Goal: Transaction & Acquisition: Purchase product/service

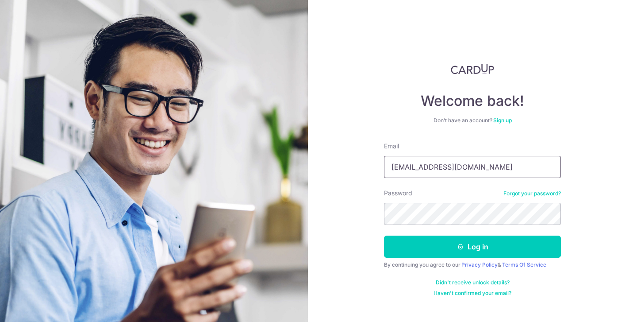
click at [464, 172] on input "exquisite.phenomenon@gmail.com" at bounding box center [472, 167] width 177 height 22
type input "[EMAIL_ADDRESS][DOMAIN_NAME]"
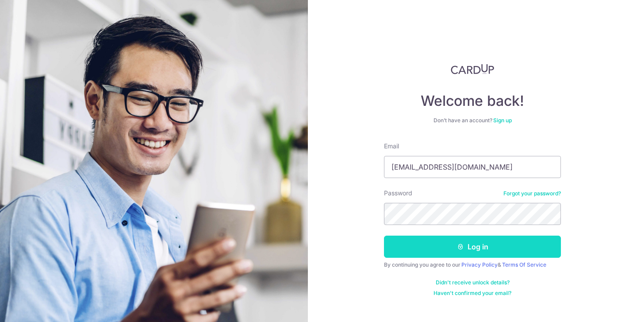
click at [458, 245] on icon "submit" at bounding box center [460, 246] width 7 height 7
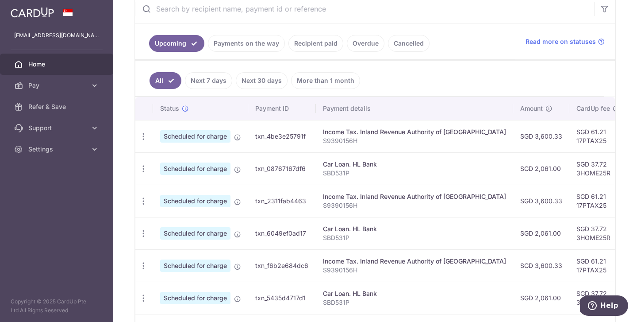
scroll to position [191, 0]
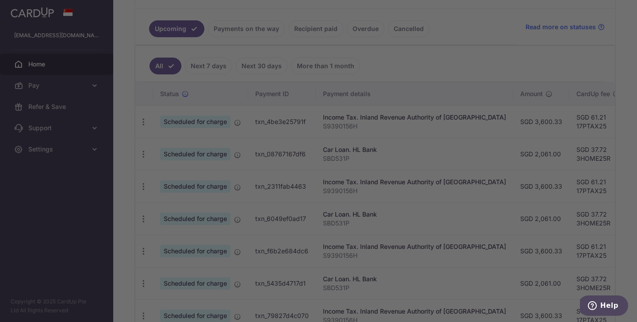
click at [471, 98] on div at bounding box center [321, 162] width 643 height 325
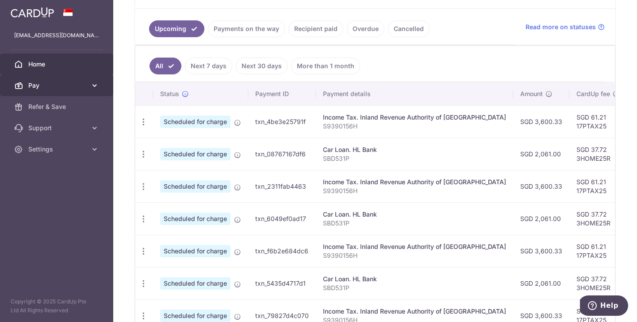
click at [82, 80] on link "Pay" at bounding box center [56, 85] width 113 height 21
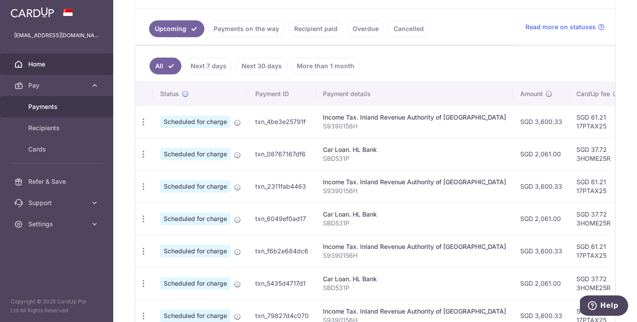
click at [74, 102] on link "Payments" at bounding box center [56, 106] width 113 height 21
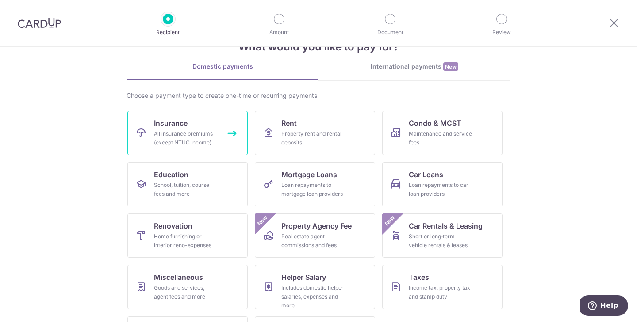
scroll to position [74, 0]
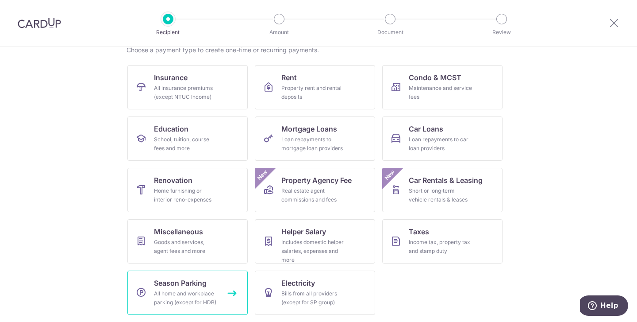
click at [203, 291] on div "All home and workplace parking (except for HDB)" at bounding box center [186, 298] width 64 height 18
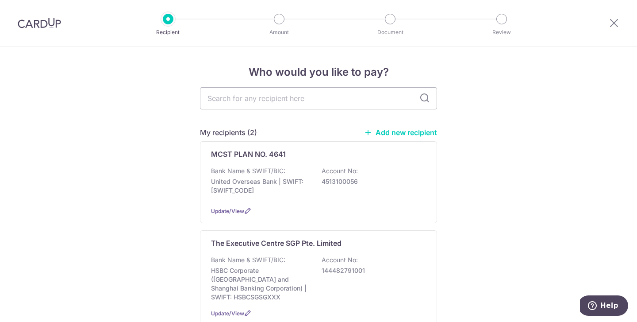
click at [401, 129] on link "Add new recipient" at bounding box center [400, 132] width 73 height 9
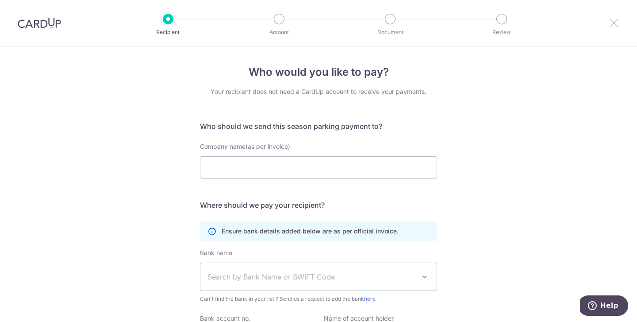
click at [617, 23] on icon at bounding box center [614, 22] width 11 height 11
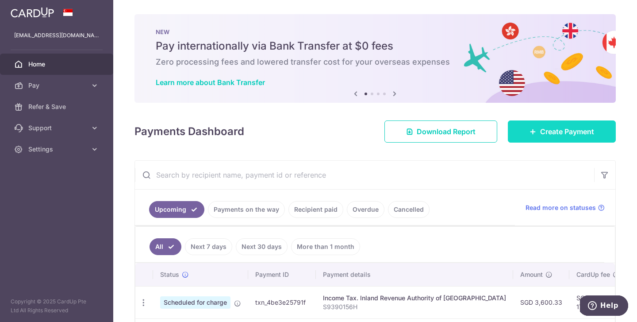
click at [557, 136] on span "Create Payment" at bounding box center [567, 131] width 54 height 11
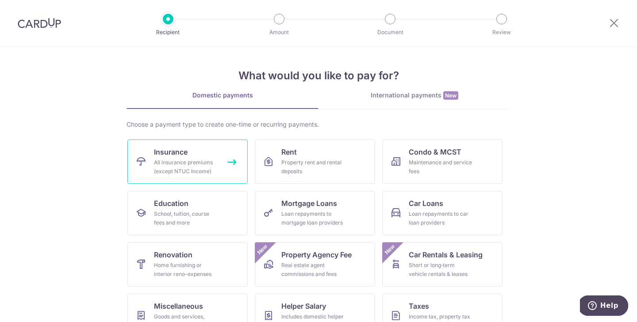
scroll to position [74, 0]
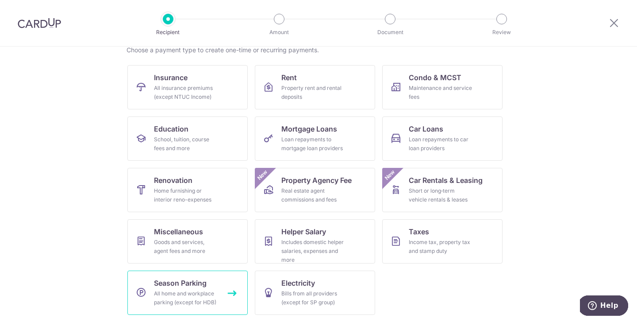
click at [184, 272] on link "Season Parking All home and workplace parking (except for HDB)" at bounding box center [187, 292] width 120 height 44
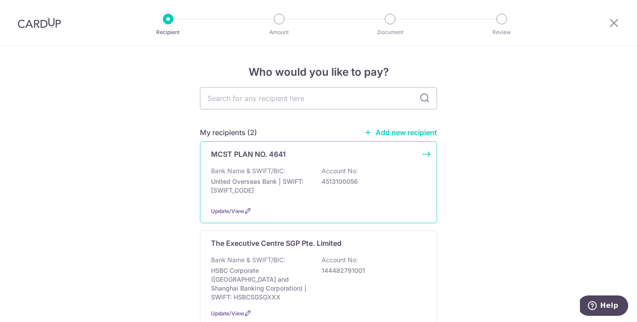
click at [259, 201] on div "MCST PLAN NO. 4641 Bank Name & SWIFT/BIC: United Overseas Bank | SWIFT: [SWIFT_…" at bounding box center [318, 182] width 237 height 82
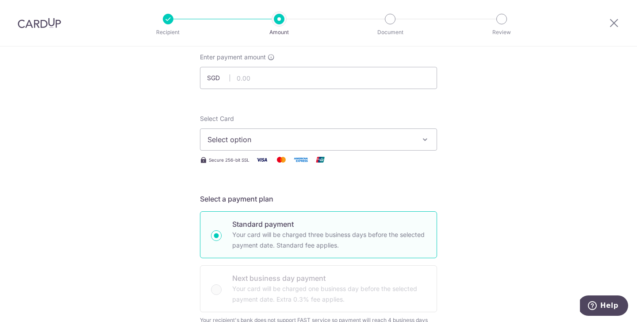
scroll to position [60, 0]
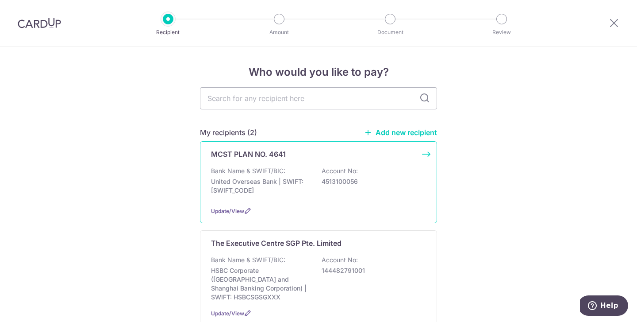
click at [229, 176] on div "Bank Name & SWIFT/BIC: United Overseas Bank | SWIFT: UOVBSGSGXXX Account No: 45…" at bounding box center [318, 182] width 215 height 33
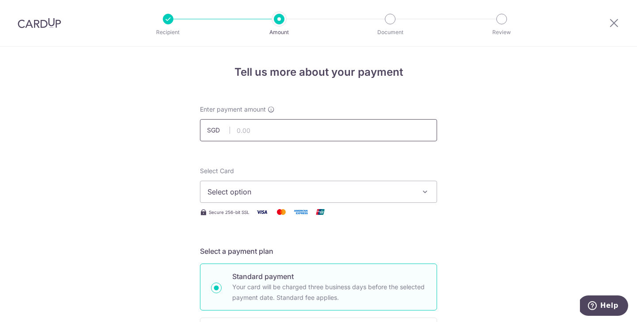
click at [312, 135] on input "text" at bounding box center [318, 130] width 237 height 22
type input "915.60"
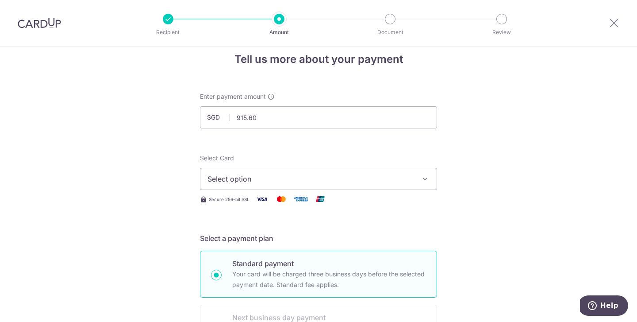
click at [285, 174] on span "Select option" at bounding box center [310, 178] width 206 height 11
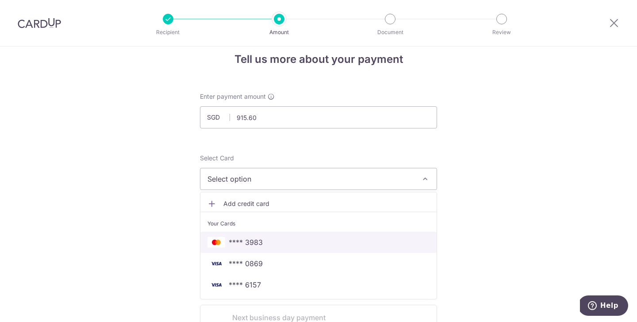
click at [280, 233] on link "**** 3983" at bounding box center [318, 241] width 236 height 21
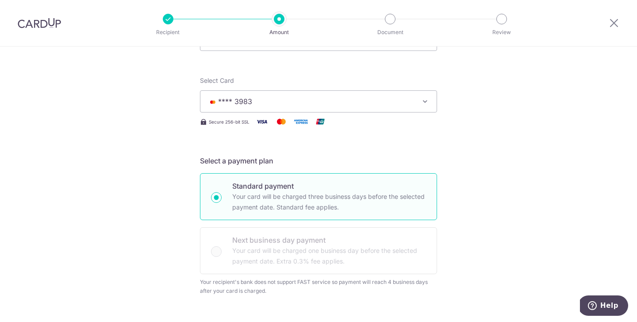
scroll to position [84, 0]
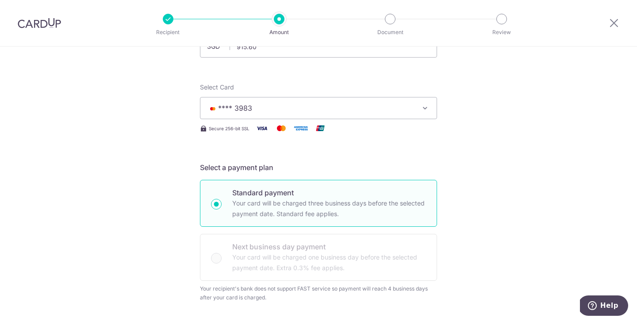
click at [309, 117] on button "**** 3983" at bounding box center [318, 108] width 237 height 22
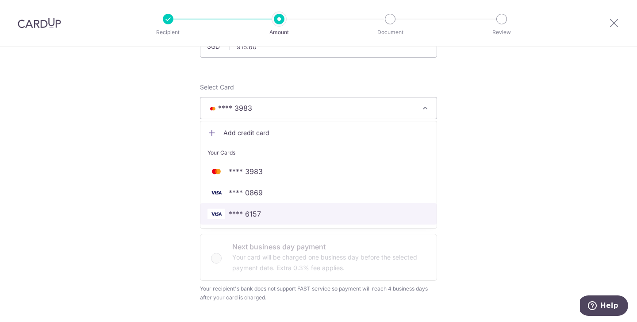
click at [296, 206] on link "**** 6157" at bounding box center [318, 213] width 236 height 21
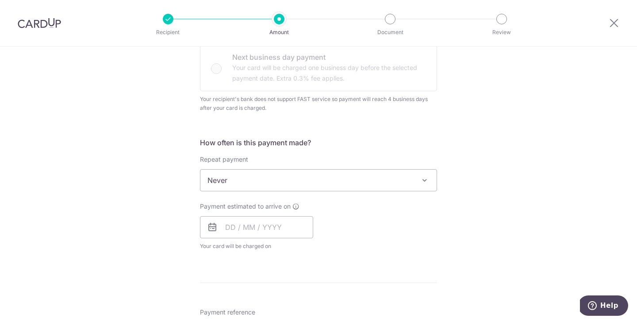
scroll to position [274, 0]
click at [265, 180] on span "Never" at bounding box center [318, 179] width 236 height 21
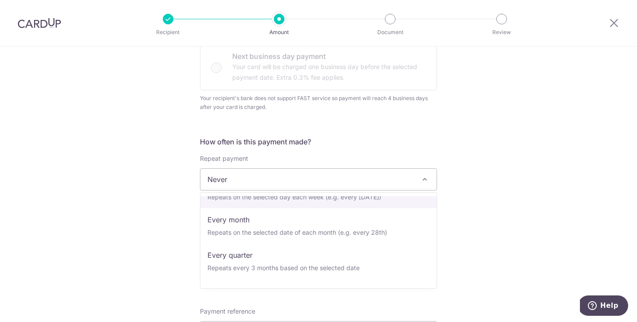
scroll to position [64, 0]
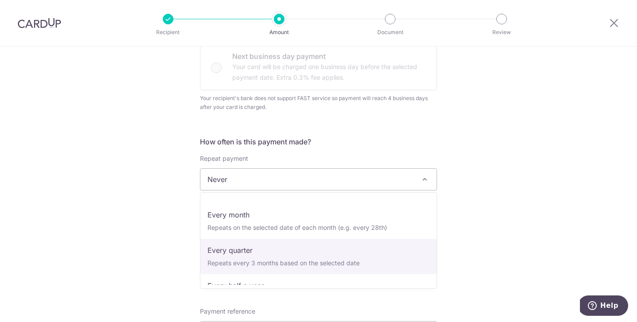
select select "4"
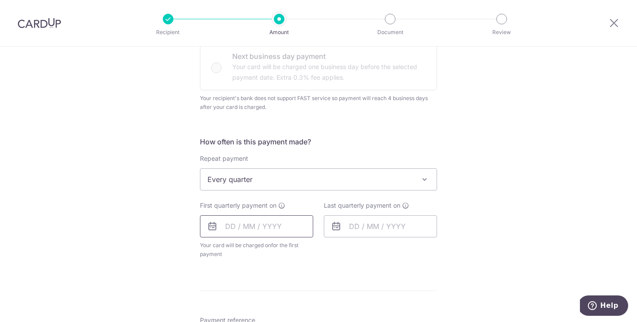
click at [272, 232] on input "text" at bounding box center [256, 226] width 113 height 22
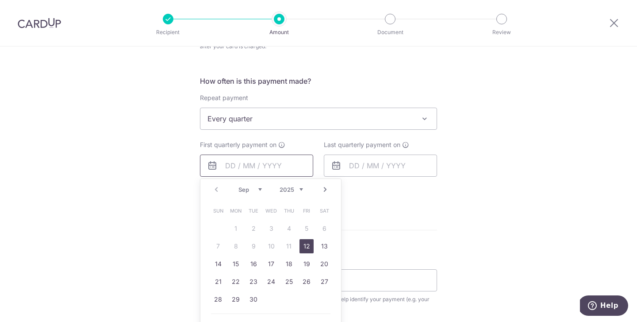
scroll to position [335, 0]
click at [310, 248] on link "12" at bounding box center [306, 245] width 14 height 14
type input "[DATE]"
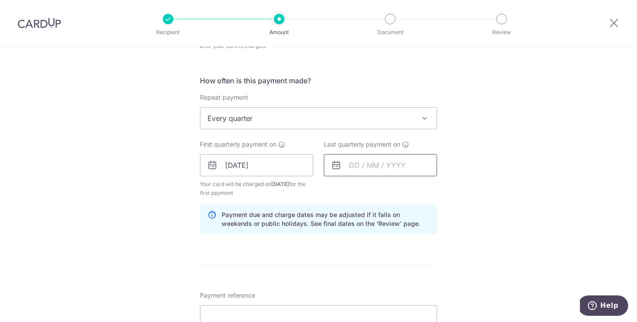
click at [359, 164] on input "text" at bounding box center [380, 165] width 113 height 22
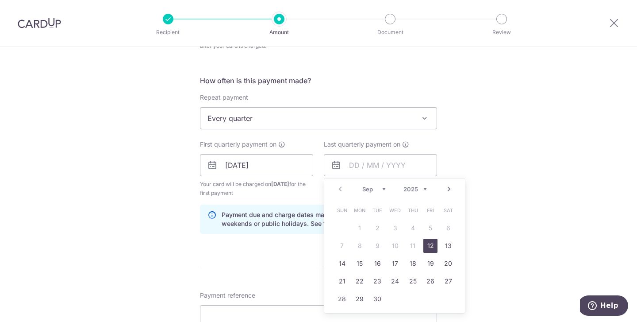
click at [403, 188] on select "2025 2026 2027 2028 2029 2030 2031 2032 2033 2034 2035" at bounding box center [414, 188] width 23 height 7
click at [430, 249] on link "11" at bounding box center [430, 245] width 14 height 14
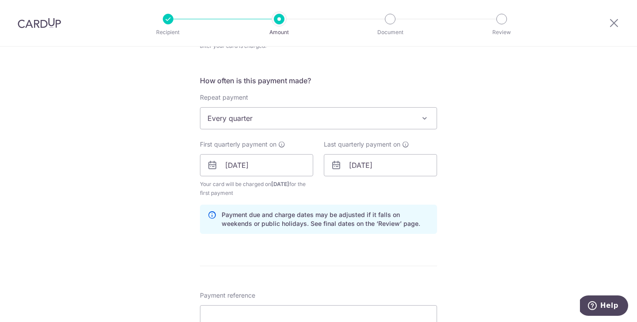
click at [405, 176] on div "Last quarterly payment on 11/09/2026 Prev Next Jan Feb Mar Apr May Jun Jul Aug …" at bounding box center [380, 168] width 124 height 57
click at [406, 173] on input "11/09/2026" at bounding box center [380, 165] width 113 height 22
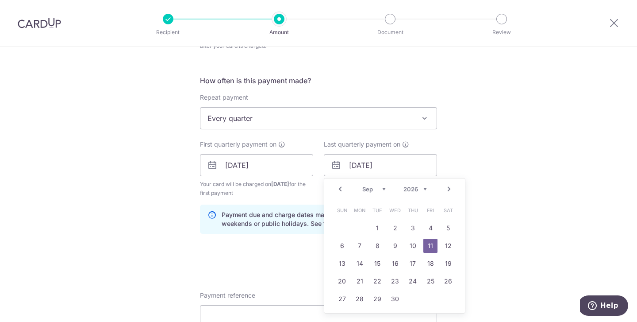
click at [423, 187] on select "2025 2026 2027 2028 2029 2030 2031 2032 2033 2034 2035" at bounding box center [414, 188] width 23 height 7
click at [429, 245] on link "10" at bounding box center [430, 245] width 14 height 14
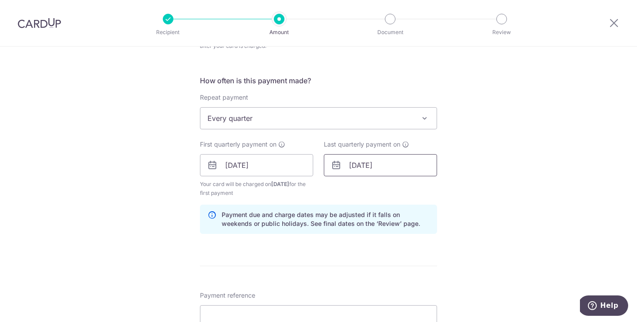
click at [410, 172] on input "10/09/2027" at bounding box center [380, 165] width 113 height 22
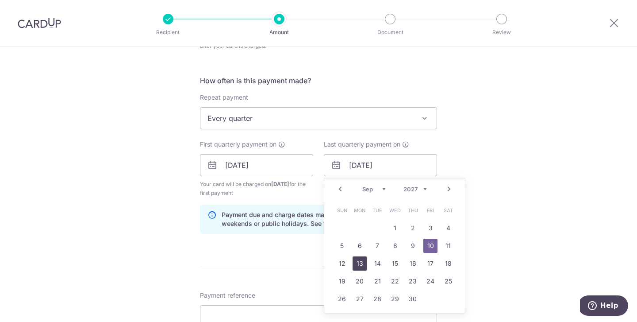
click at [364, 263] on link "13" at bounding box center [359, 263] width 14 height 14
type input "13/09/2027"
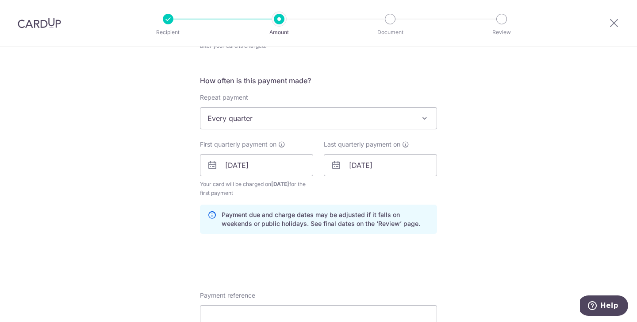
click at [460, 135] on div "Tell us more about your payment Enter payment amount SGD 915.60 915.60 Select C…" at bounding box center [318, 145] width 637 height 866
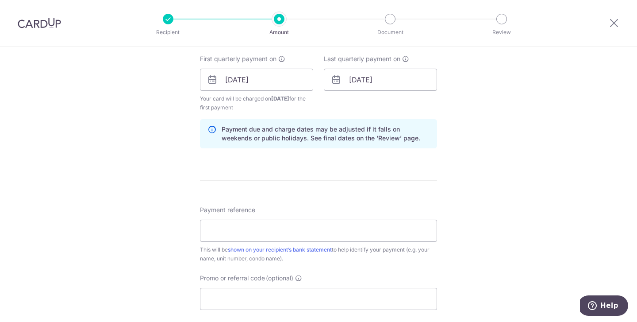
scroll to position [425, 0]
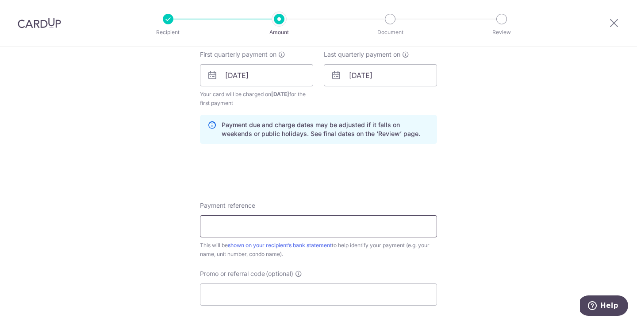
click at [390, 225] on input "Payment reference" at bounding box center [318, 226] width 237 height 22
type input "SBD 531 P"
click at [262, 176] on form "Enter payment amount SGD 915.60 915.60 Select Card **** 6157 Add credit card Yo…" at bounding box center [318, 63] width 237 height 766
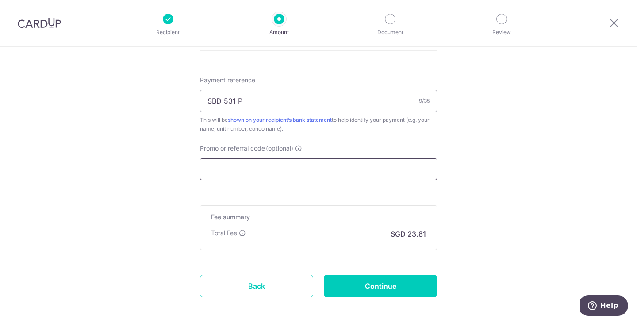
click at [263, 163] on input "Promo or referral code (optional)" at bounding box center [318, 169] width 237 height 22
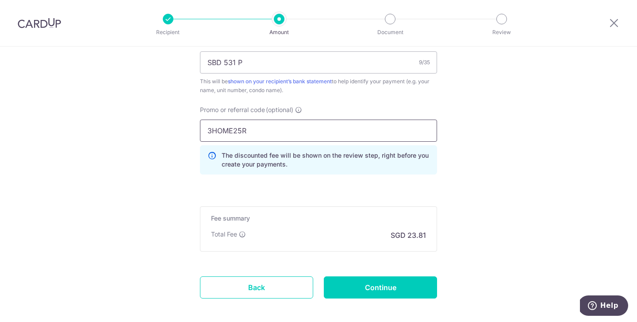
scroll to position [613, 0]
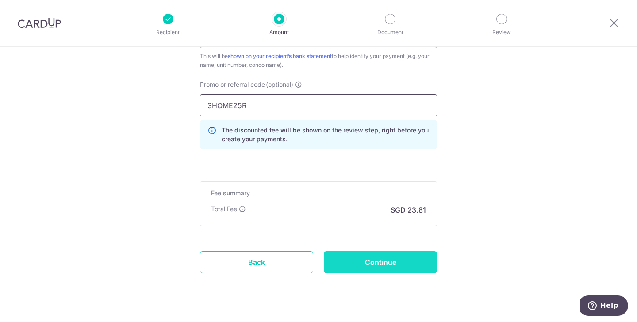
type input "3HOME25R"
click at [346, 263] on input "Continue" at bounding box center [380, 262] width 113 height 22
type input "Create Schedule"
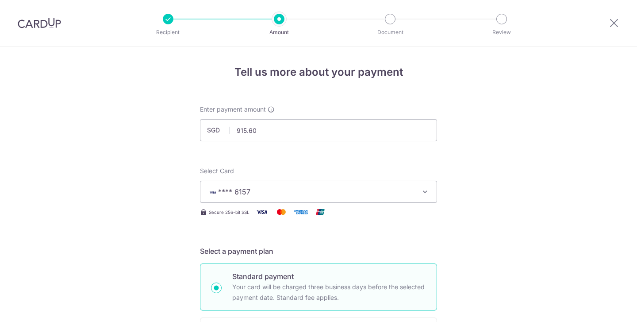
scroll to position [598, 0]
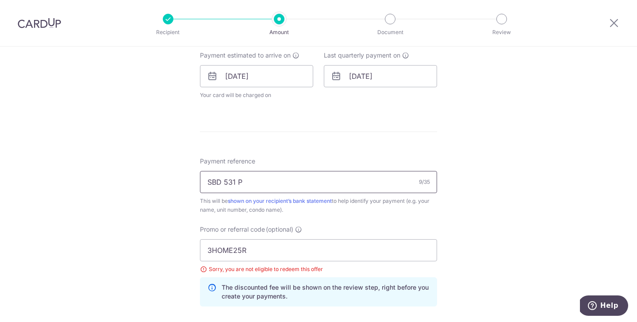
click at [352, 183] on input "SBD 531 P" at bounding box center [318, 182] width 237 height 22
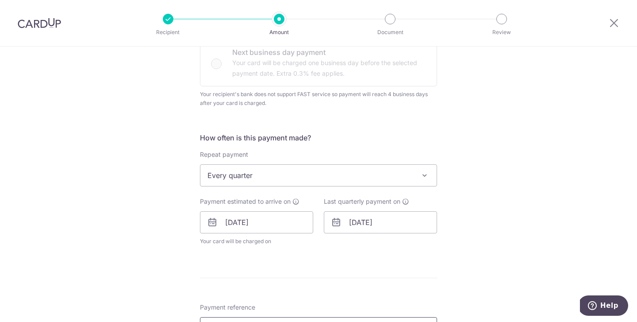
scroll to position [264, 0]
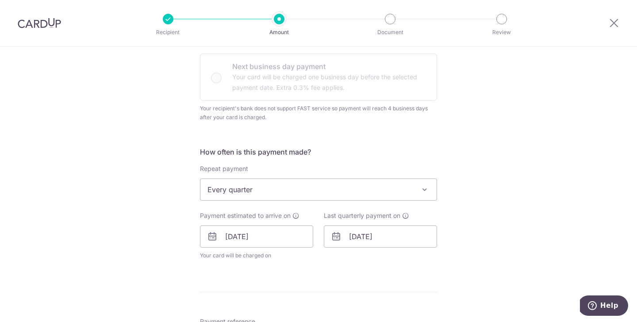
click at [368, 187] on span "Every quarter" at bounding box center [318, 189] width 236 height 21
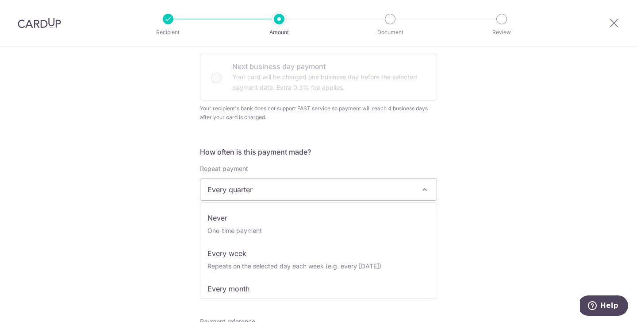
scroll to position [35, 0]
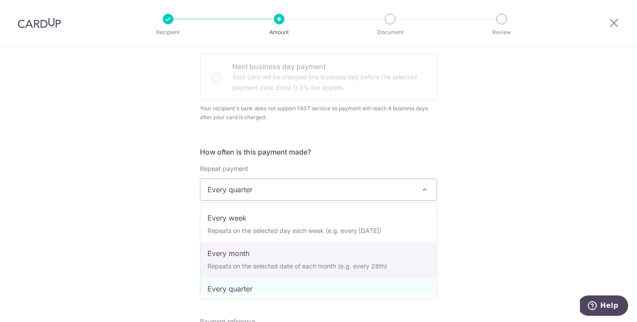
select select "3"
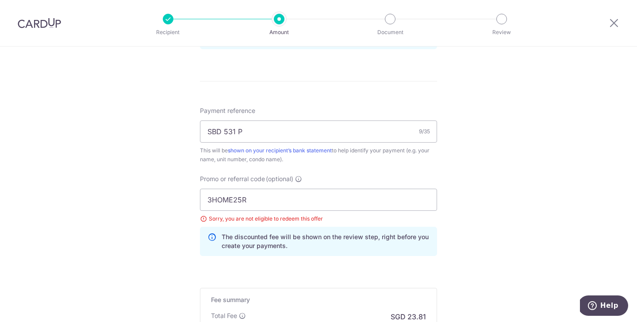
scroll to position [607, 0]
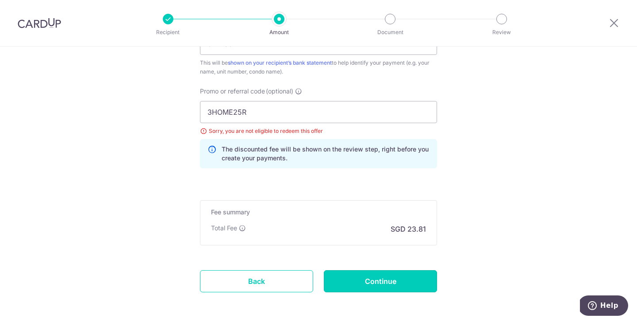
click at [343, 273] on input "Continue" at bounding box center [380, 281] width 113 height 22
type input "Update Schedule"
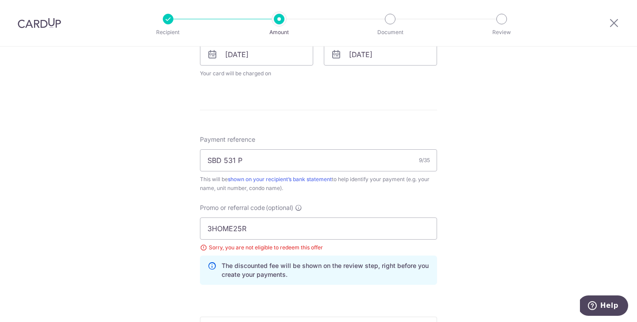
scroll to position [444, 0]
click at [345, 237] on input "3HOME25R" at bounding box center [318, 229] width 237 height 22
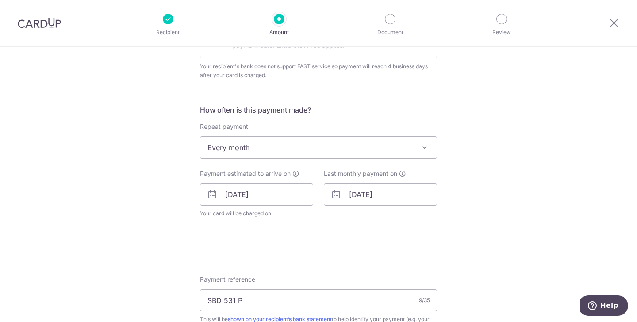
scroll to position [280, 0]
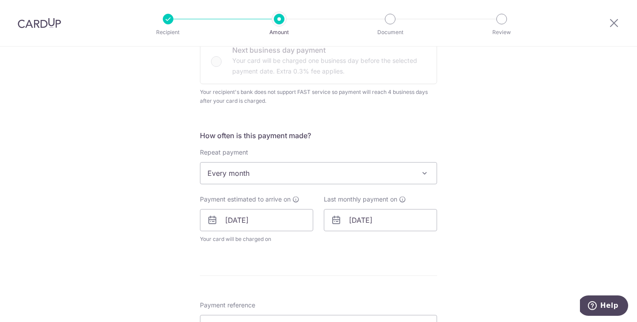
click at [333, 173] on span "Every month" at bounding box center [318, 172] width 236 height 21
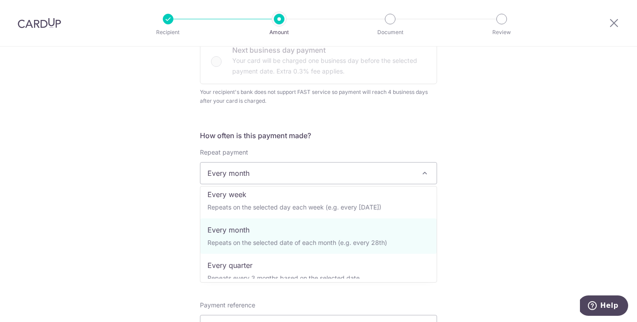
scroll to position [46, 0]
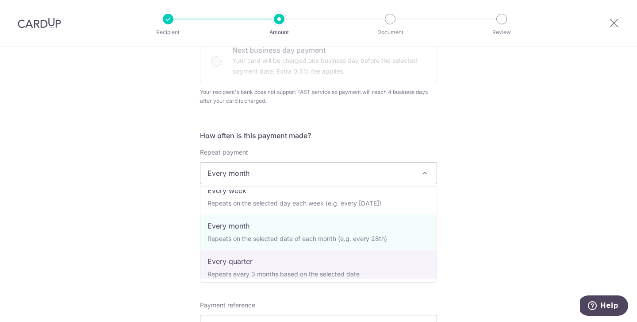
select select "4"
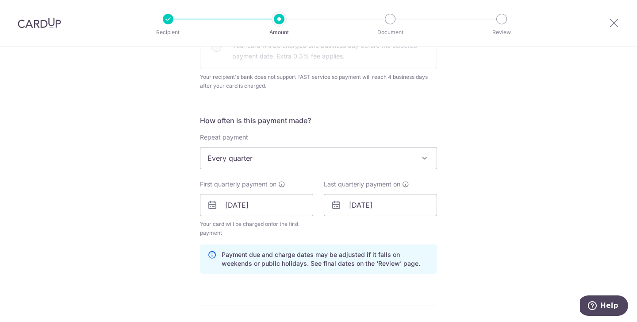
scroll to position [296, 0]
click at [391, 243] on div "Payment due and charge dates may be adjusted if it falls on weekends or public …" at bounding box center [318, 257] width 237 height 29
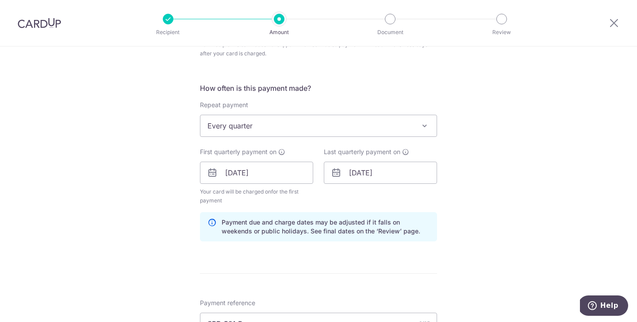
scroll to position [331, 0]
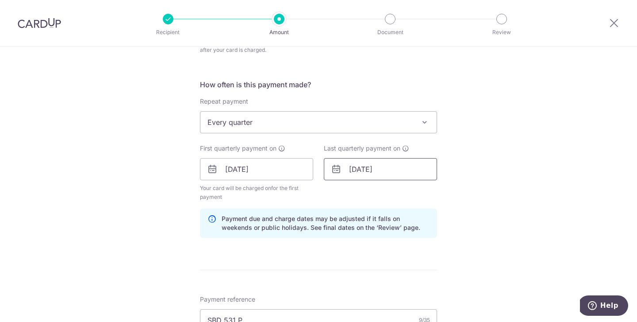
click at [370, 175] on input "13/09/2027" at bounding box center [380, 169] width 113 height 22
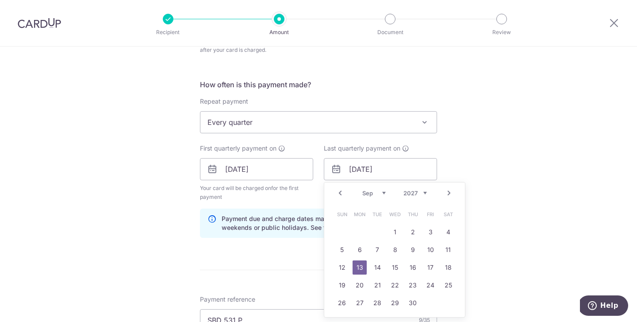
click at [340, 191] on link "Prev" at bounding box center [340, 193] width 11 height 11
click at [419, 193] on select "2025 2026 2027 2028 2029 2030 2031 2032 2033 2034 2035" at bounding box center [414, 192] width 23 height 7
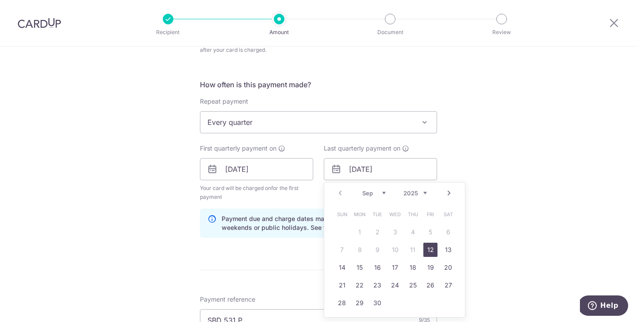
click at [375, 194] on select "Sep Oct Nov Dec" at bounding box center [373, 192] width 23 height 7
click at [429, 247] on link "12" at bounding box center [430, 249] width 14 height 14
type input "[DATE]"
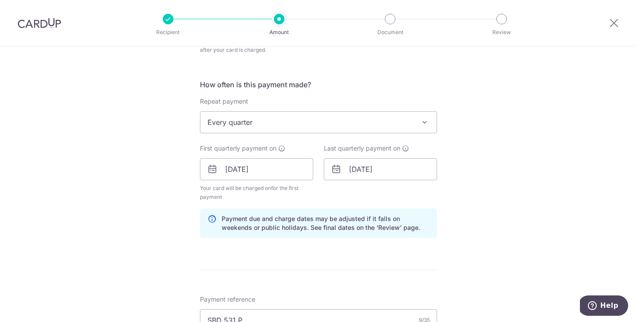
click at [456, 223] on div "Tell us more about your payment Enter payment amount SGD 915.60 915.60 Select C…" at bounding box center [318, 175] width 637 height 919
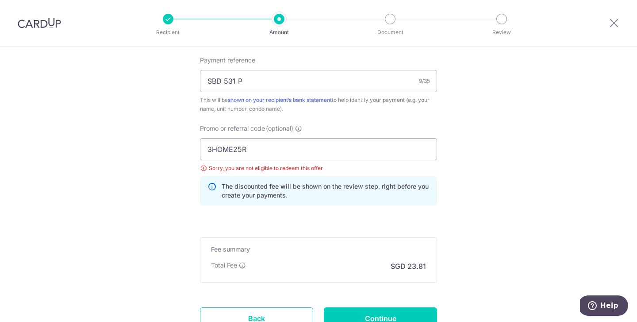
scroll to position [588, 0]
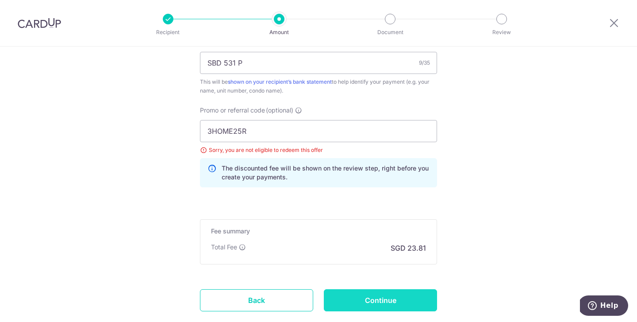
click at [363, 301] on input "Continue" at bounding box center [380, 300] width 113 height 22
type input "Update Schedule"
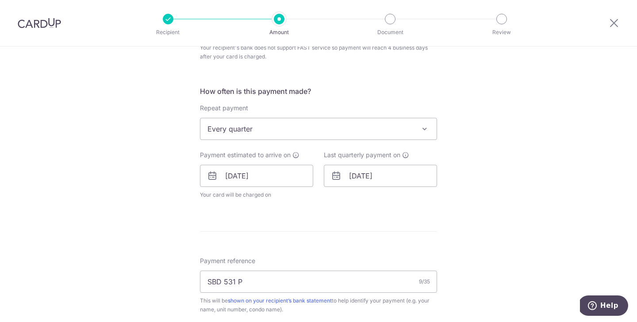
scroll to position [321, 0]
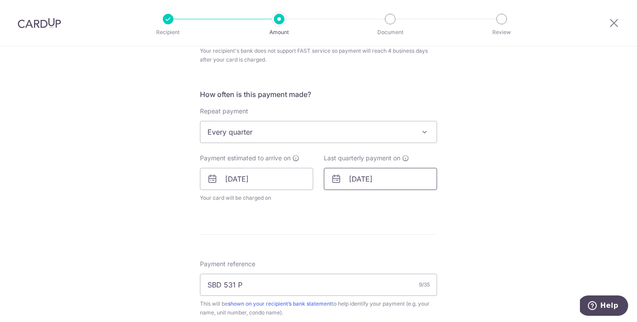
click at [393, 180] on input "[DATE]" at bounding box center [380, 179] width 113 height 22
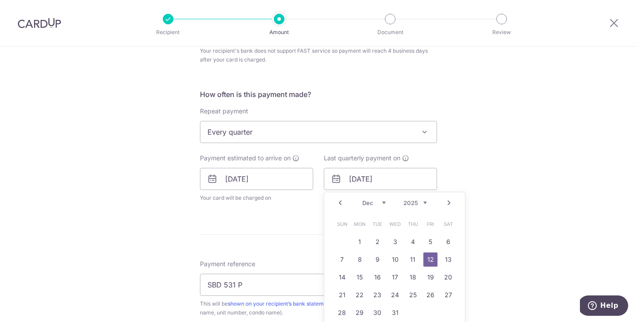
click at [421, 206] on select "2025 2026 2027 2028 2029 2030 2031 2032 2033 2034 2035" at bounding box center [414, 202] width 23 height 7
click at [368, 199] on select "Jan Feb Mar Apr May Jun [DATE] Aug Sep Oct Nov Dec" at bounding box center [373, 202] width 23 height 7
click at [425, 257] on link "10" at bounding box center [430, 259] width 14 height 14
type input "[DATE]"
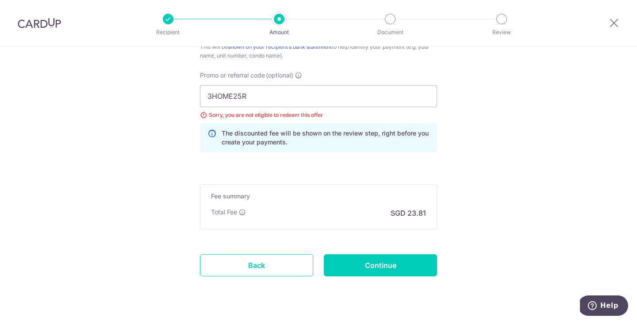
scroll to position [616, 0]
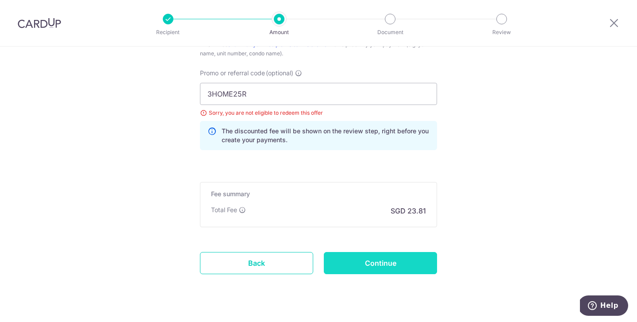
click at [413, 268] on input "Continue" at bounding box center [380, 263] width 113 height 22
type input "Update Schedule"
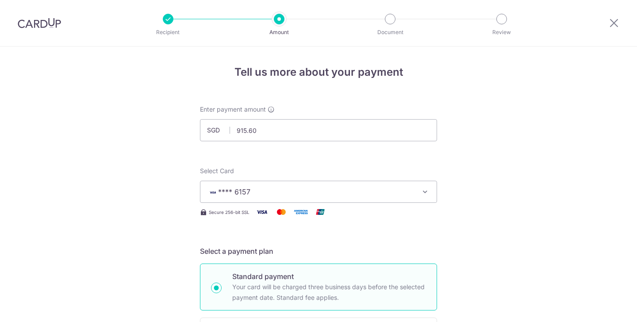
scroll to position [598, 0]
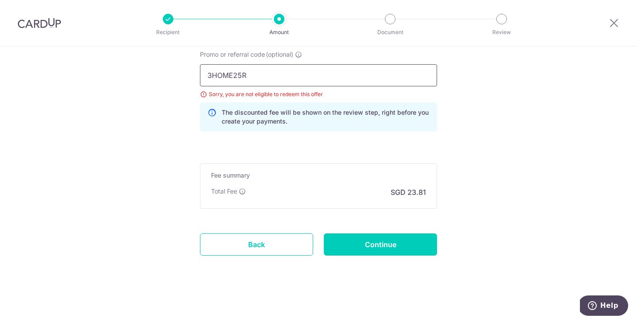
click at [366, 75] on input "3HOME25R" at bounding box center [318, 75] width 237 height 22
type input "REC185"
click at [404, 249] on input "Continue" at bounding box center [380, 244] width 113 height 22
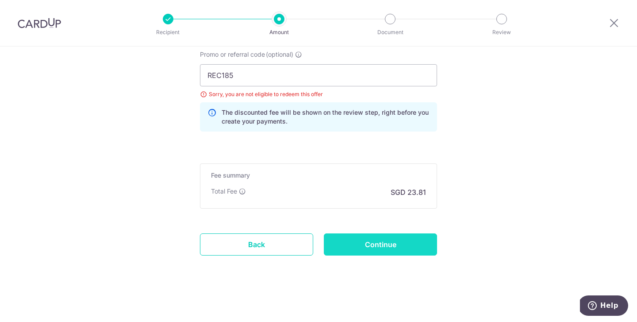
type input "Update Schedule"
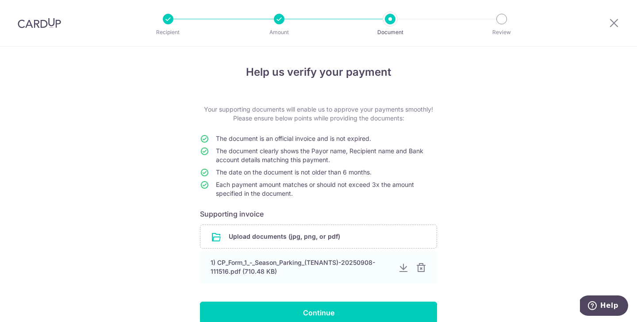
scroll to position [56, 0]
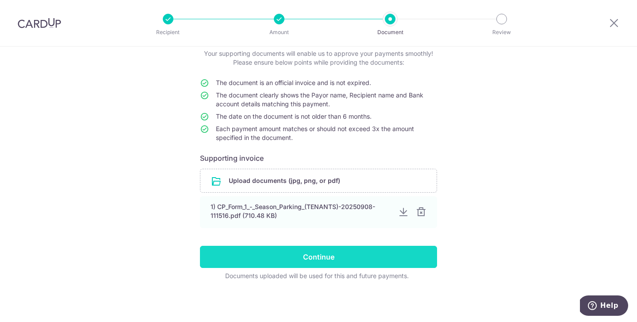
click at [365, 253] on input "Continue" at bounding box center [318, 256] width 237 height 22
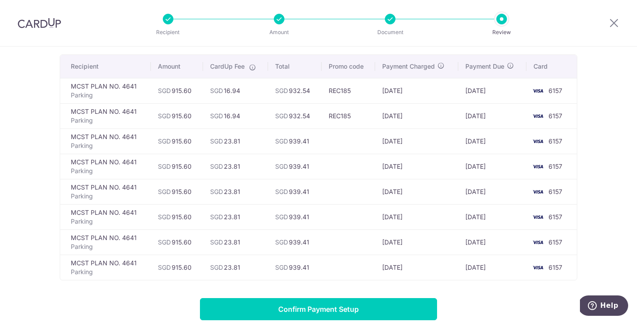
scroll to position [166, 0]
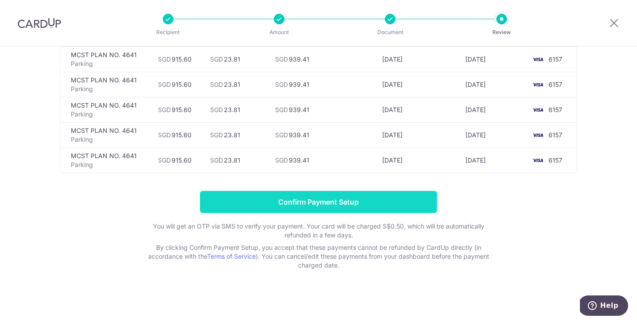
click at [359, 200] on input "Confirm Payment Setup" at bounding box center [318, 202] width 237 height 22
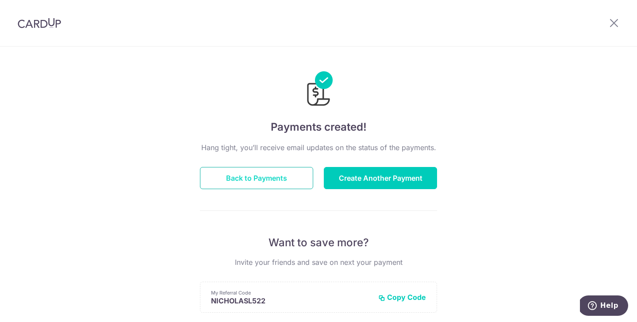
click at [271, 170] on button "Back to Payments" at bounding box center [256, 178] width 113 height 22
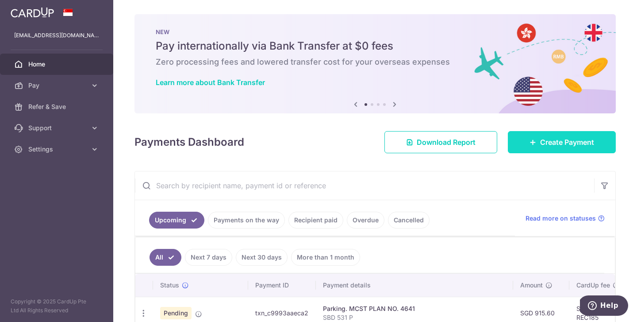
click at [552, 142] on span "Create Payment" at bounding box center [567, 142] width 54 height 11
click at [549, 134] on link "Create Payment" at bounding box center [562, 142] width 108 height 22
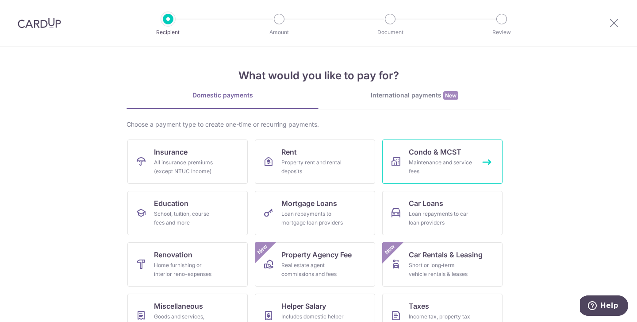
scroll to position [74, 0]
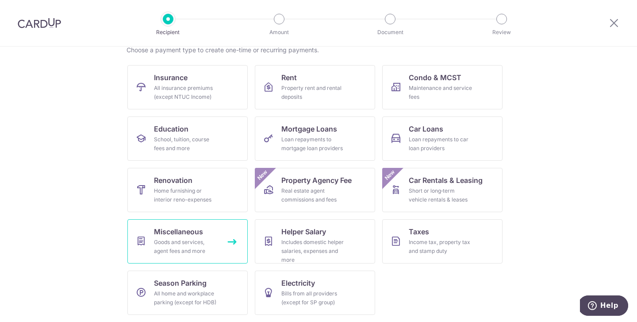
click at [230, 251] on link "Miscellaneous Goods and services, agent fees and more" at bounding box center [187, 241] width 120 height 44
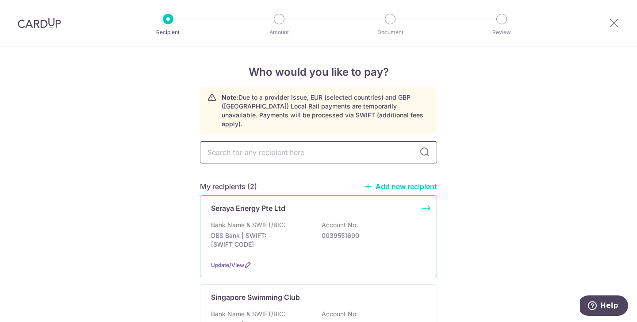
scroll to position [175, 0]
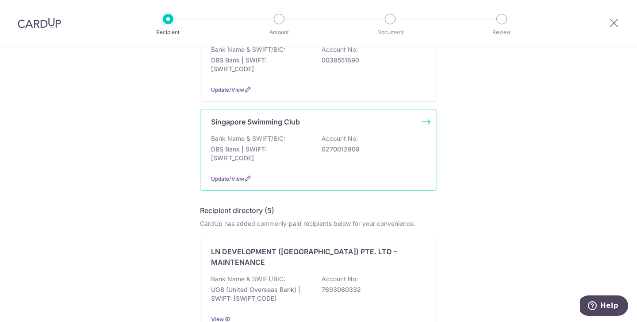
click at [352, 149] on div "Bank Name & SWIFT/BIC: DBS Bank | SWIFT: DBSSSGSGXXX Account No: 0270012809" at bounding box center [318, 150] width 215 height 33
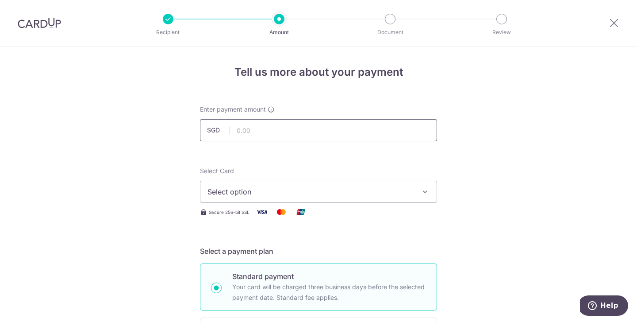
click at [341, 130] on input "text" at bounding box center [318, 130] width 237 height 22
type input "776.60"
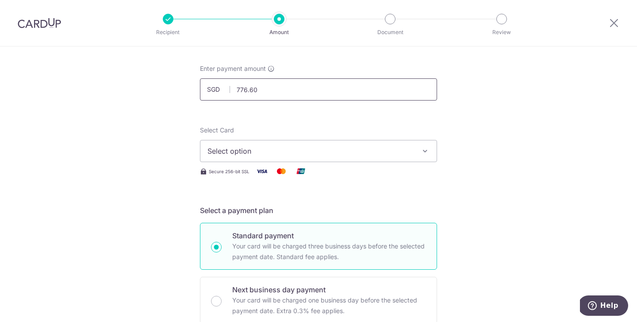
scroll to position [54, 0]
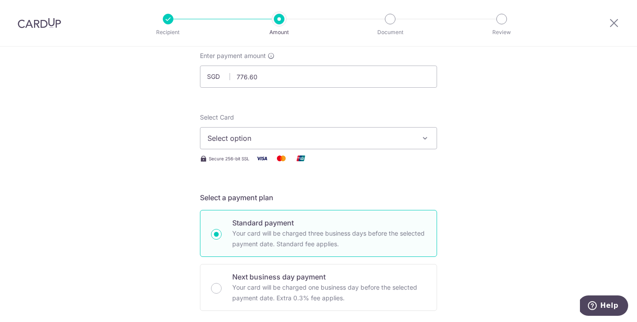
click at [218, 142] on span "Select option" at bounding box center [310, 138] width 206 height 11
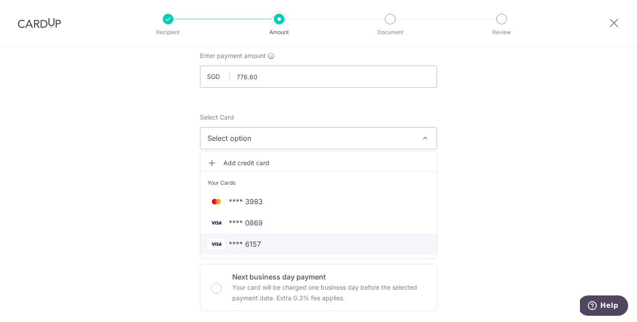
click at [236, 239] on span "**** 6157" at bounding box center [245, 243] width 32 height 11
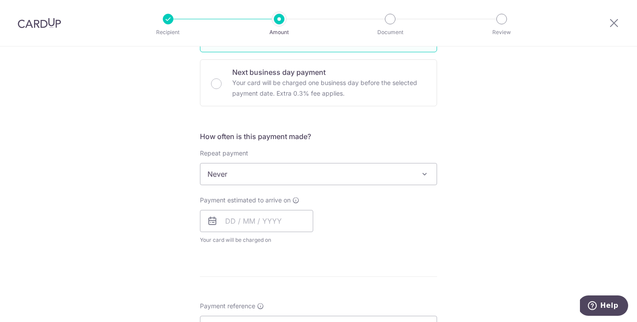
scroll to position [261, 0]
click at [253, 173] on span "Never" at bounding box center [318, 171] width 236 height 21
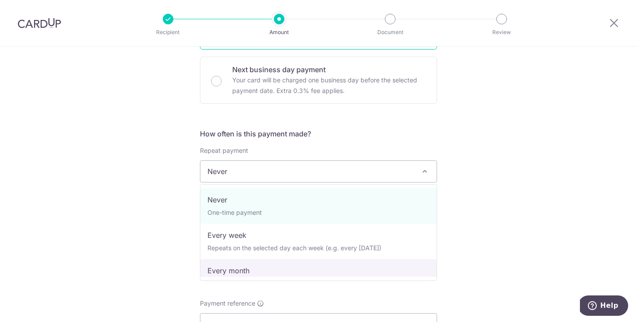
select select "3"
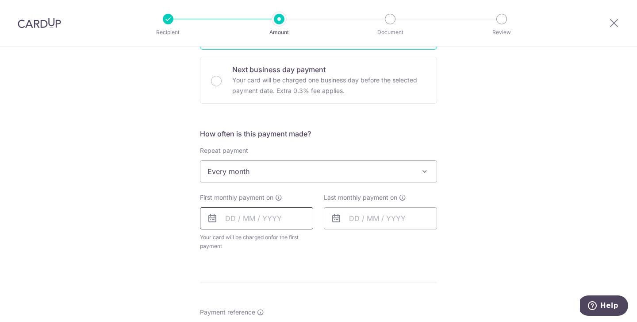
click at [264, 212] on input "text" at bounding box center [256, 218] width 113 height 22
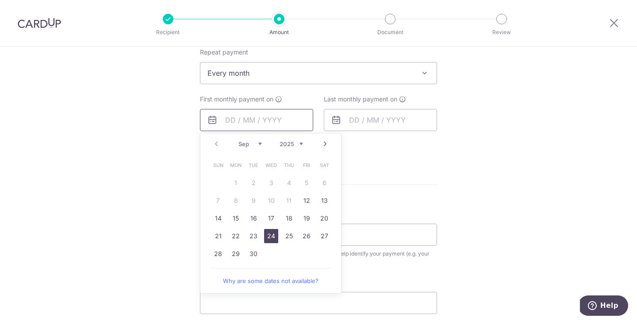
scroll to position [364, 0]
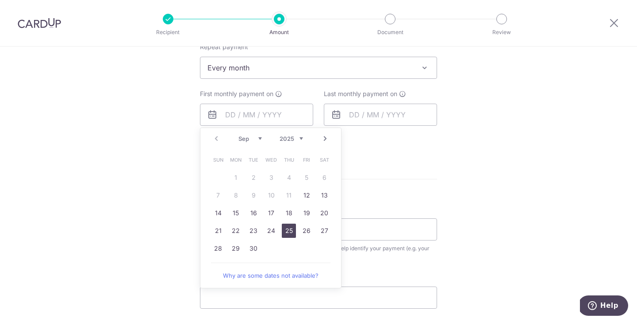
click at [294, 234] on link "25" at bounding box center [289, 230] width 14 height 14
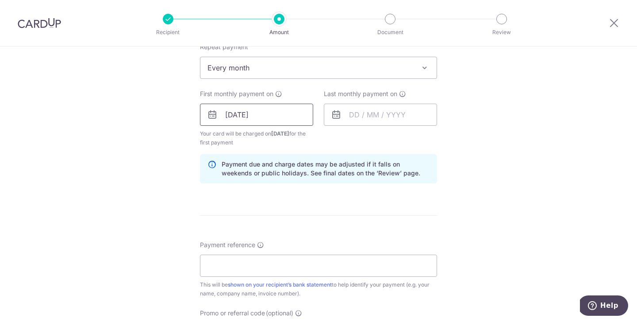
click at [243, 121] on input "25/09/2025" at bounding box center [256, 114] width 113 height 22
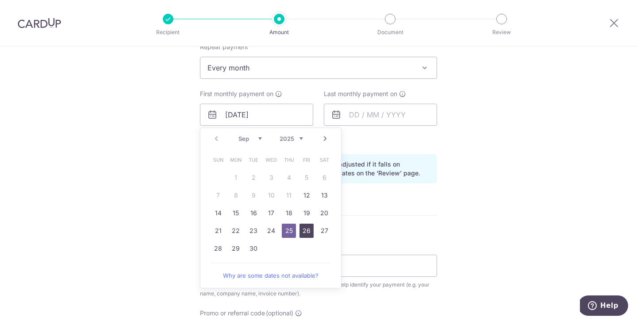
click at [309, 228] on link "26" at bounding box center [306, 230] width 14 height 14
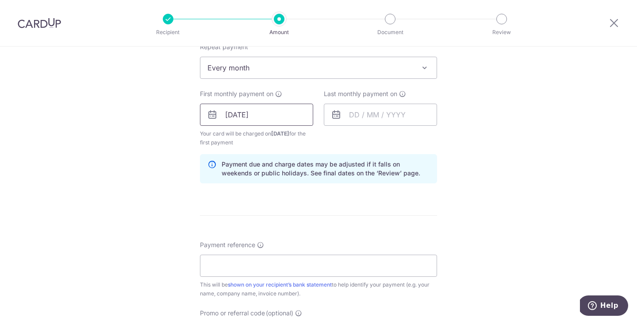
click at [261, 124] on input "[DATE]" at bounding box center [256, 114] width 113 height 22
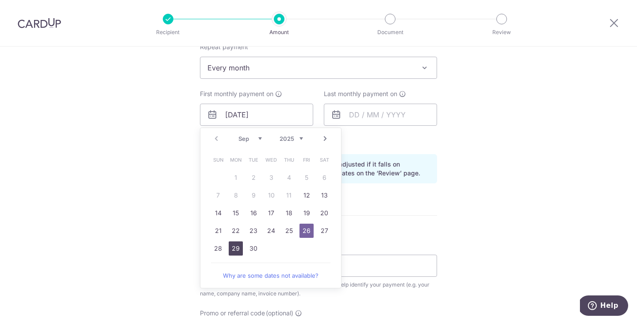
click at [230, 254] on link "29" at bounding box center [236, 248] width 14 height 14
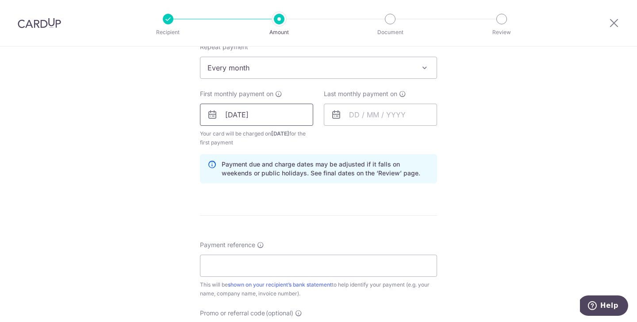
click at [254, 111] on input "29/09/2025" at bounding box center [256, 114] width 113 height 22
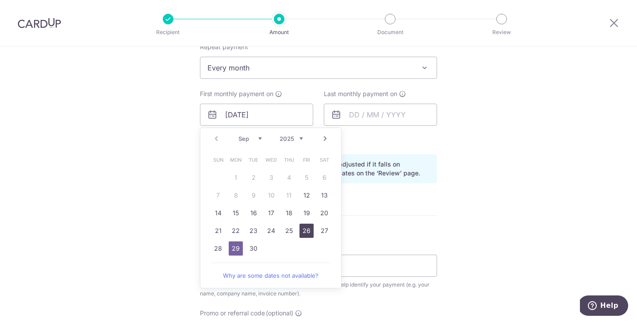
click at [305, 230] on link "26" at bounding box center [306, 230] width 14 height 14
type input "[DATE]"
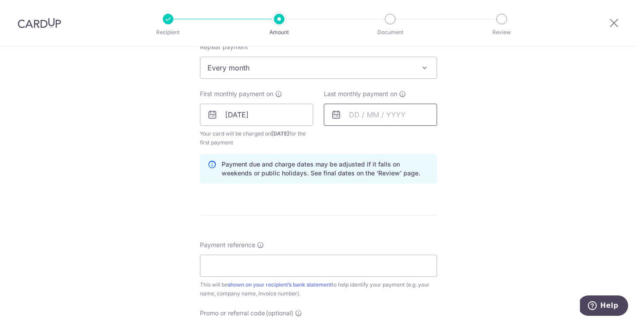
click at [348, 117] on input "text" at bounding box center [380, 114] width 113 height 22
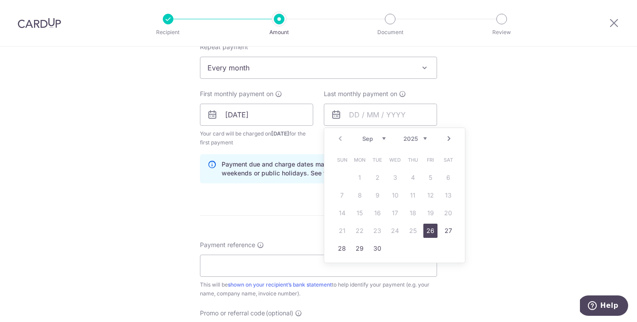
click at [409, 143] on div "Prev Next Sep Oct Nov Dec 2025 2026 2027 2028 2029 2030 2031 2032 2033 2034 2035" at bounding box center [394, 138] width 141 height 21
click at [416, 136] on select "2025 2026 2027 2028 2029 2030 2031 2032 2033 2034 2035" at bounding box center [414, 138] width 23 height 7
click at [433, 235] on link "25" at bounding box center [430, 230] width 14 height 14
type input "25/09/2026"
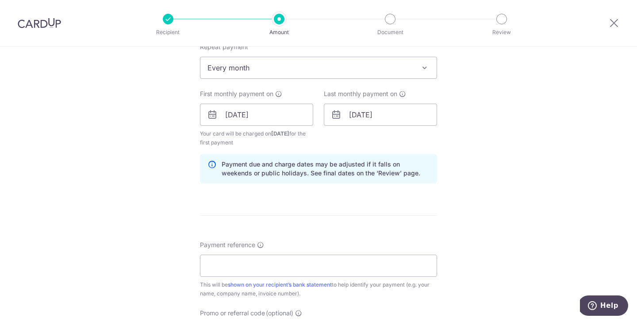
click at [456, 184] on div "Tell us more about your payment Enter payment amount SGD 776.60 776.60 Select C…" at bounding box center [318, 104] width 637 height 845
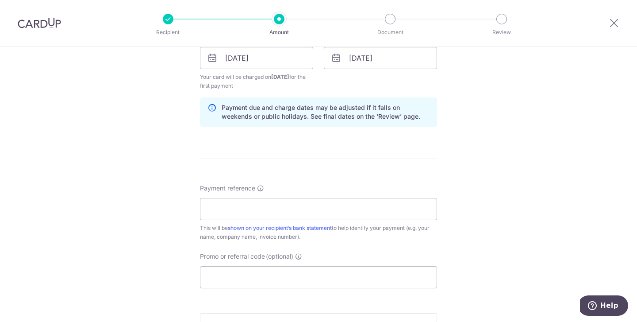
scroll to position [421, 0]
click at [279, 201] on input "Payment reference" at bounding box center [318, 208] width 237 height 22
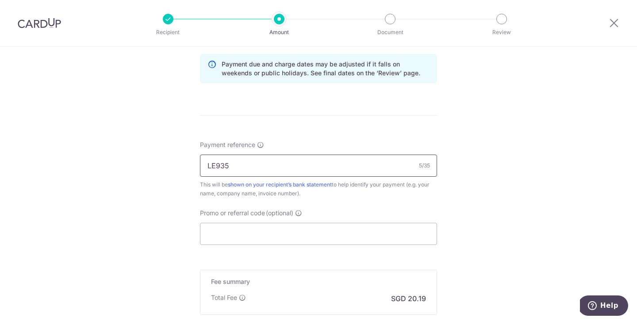
scroll to position [475, 0]
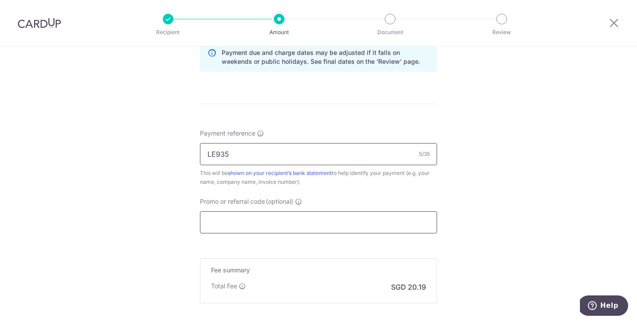
type input "LE935"
click at [279, 216] on input "Promo or referral code (optional)" at bounding box center [318, 222] width 237 height 22
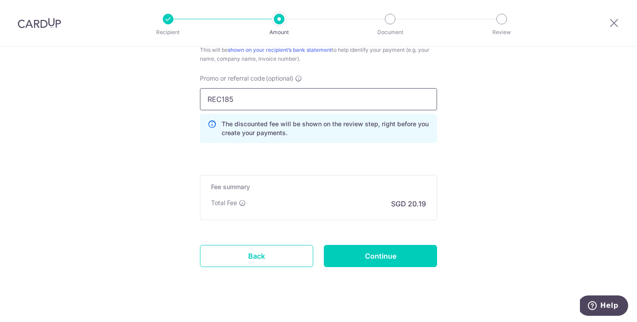
scroll to position [598, 0]
type input "REC185"
click at [364, 253] on input "Continue" at bounding box center [380, 256] width 113 height 22
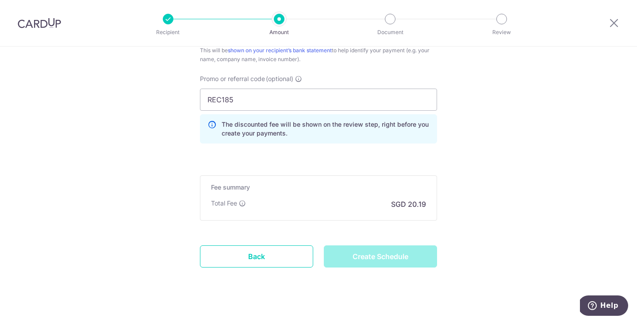
type input "Create Schedule"
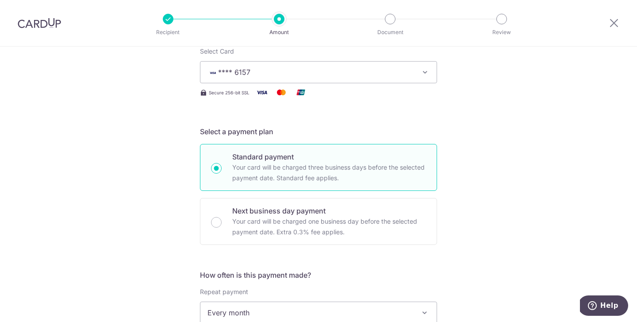
scroll to position [0, 0]
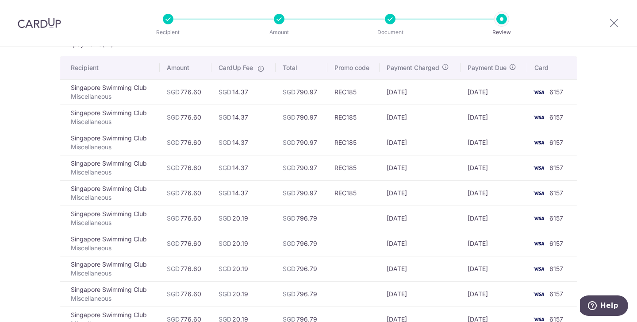
scroll to position [276, 0]
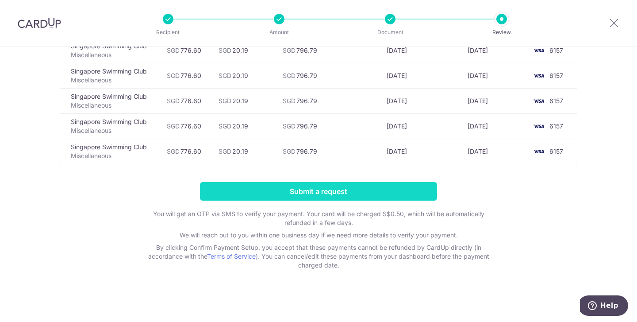
click at [294, 183] on input "Submit a request" at bounding box center [318, 191] width 237 height 19
